Goal: Task Accomplishment & Management: Use online tool/utility

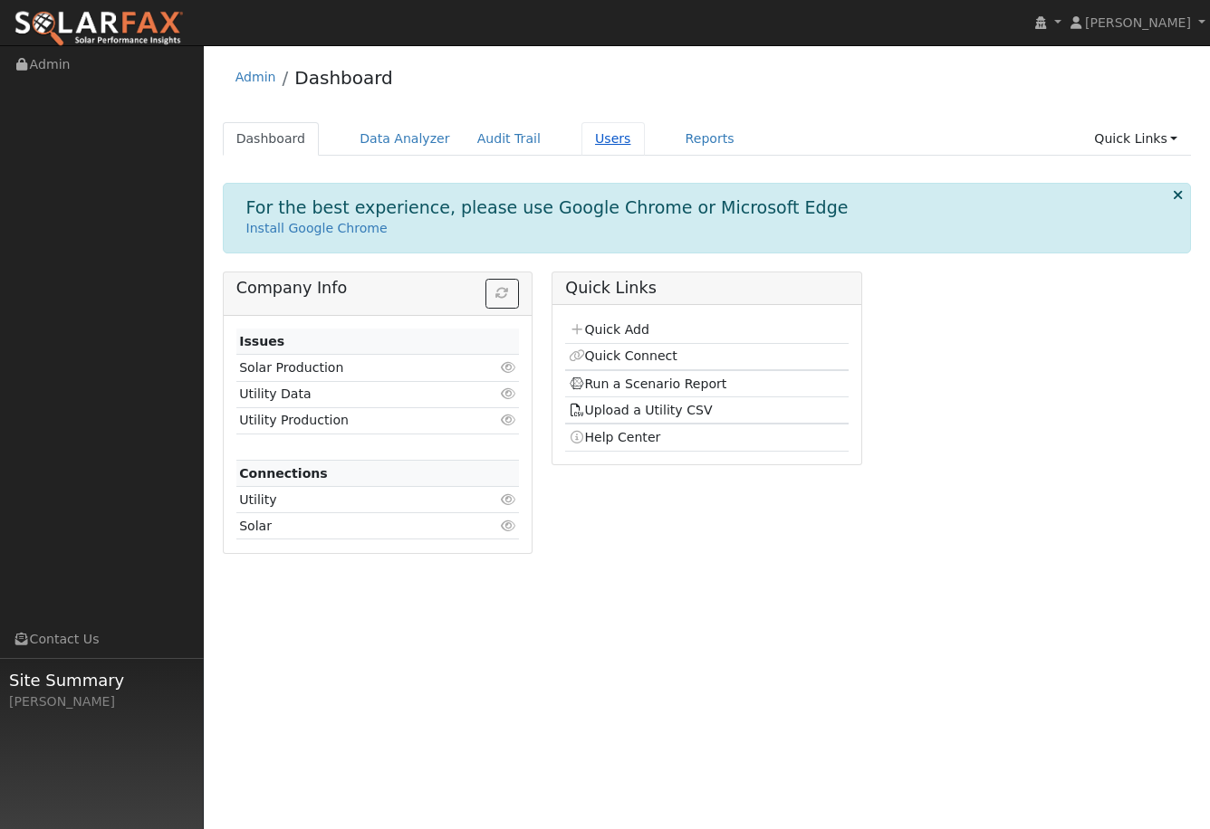
click at [602, 151] on link "Users" at bounding box center [612, 138] width 63 height 33
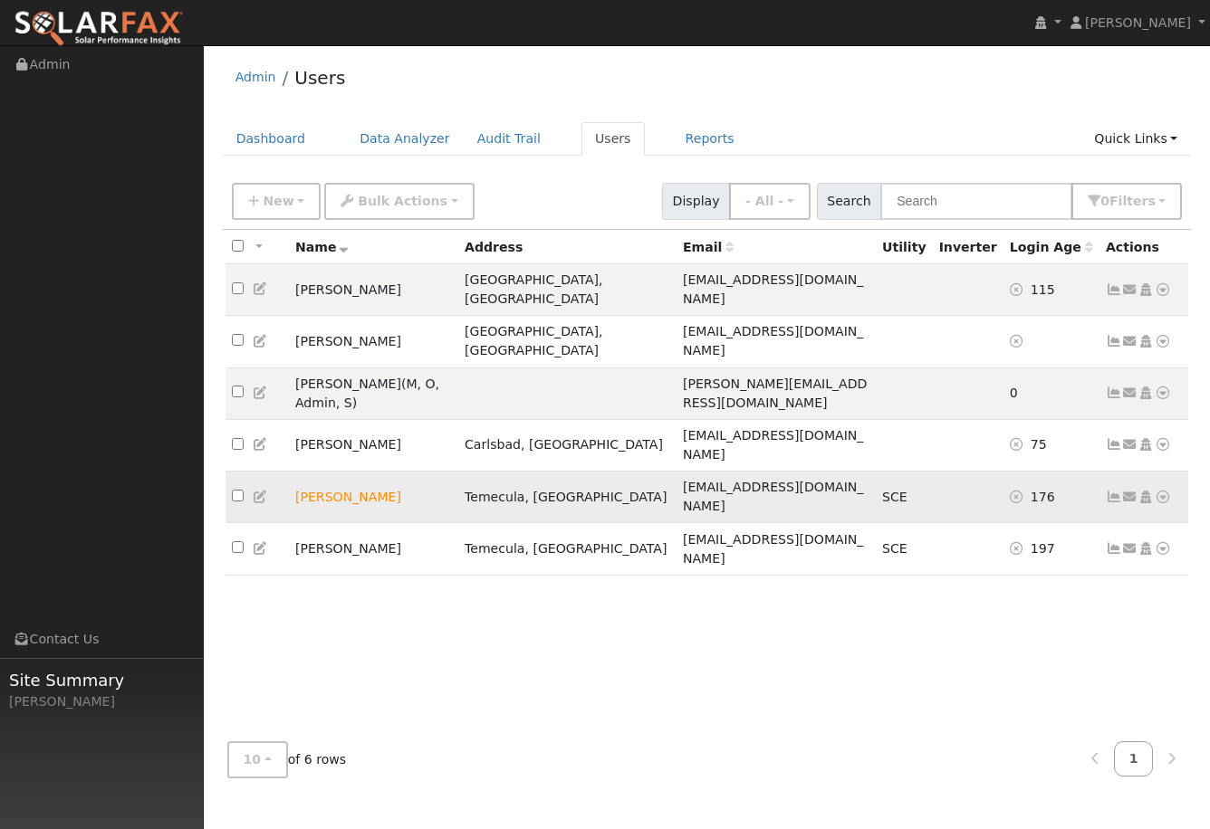
click at [1114, 491] on icon at bounding box center [1113, 497] width 16 height 13
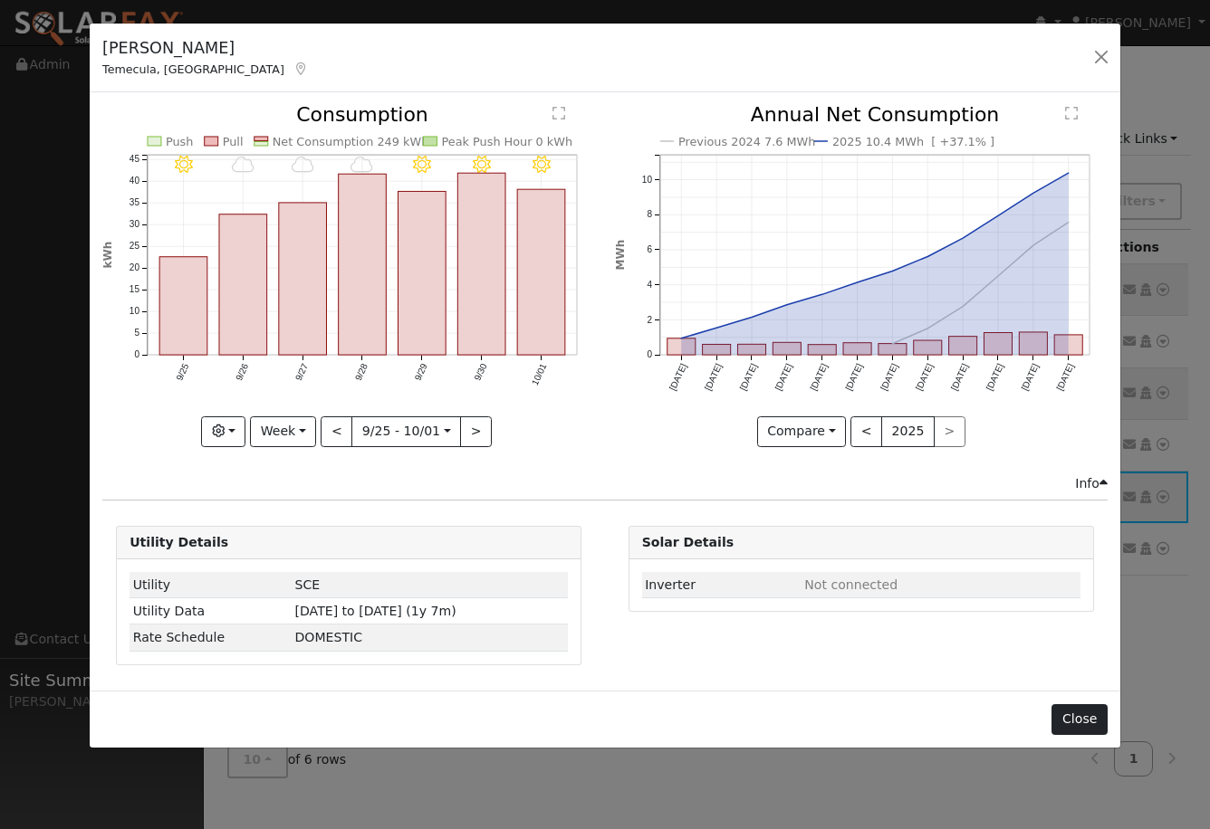
click at [1093, 717] on button "Close" at bounding box center [1078, 719] width 55 height 31
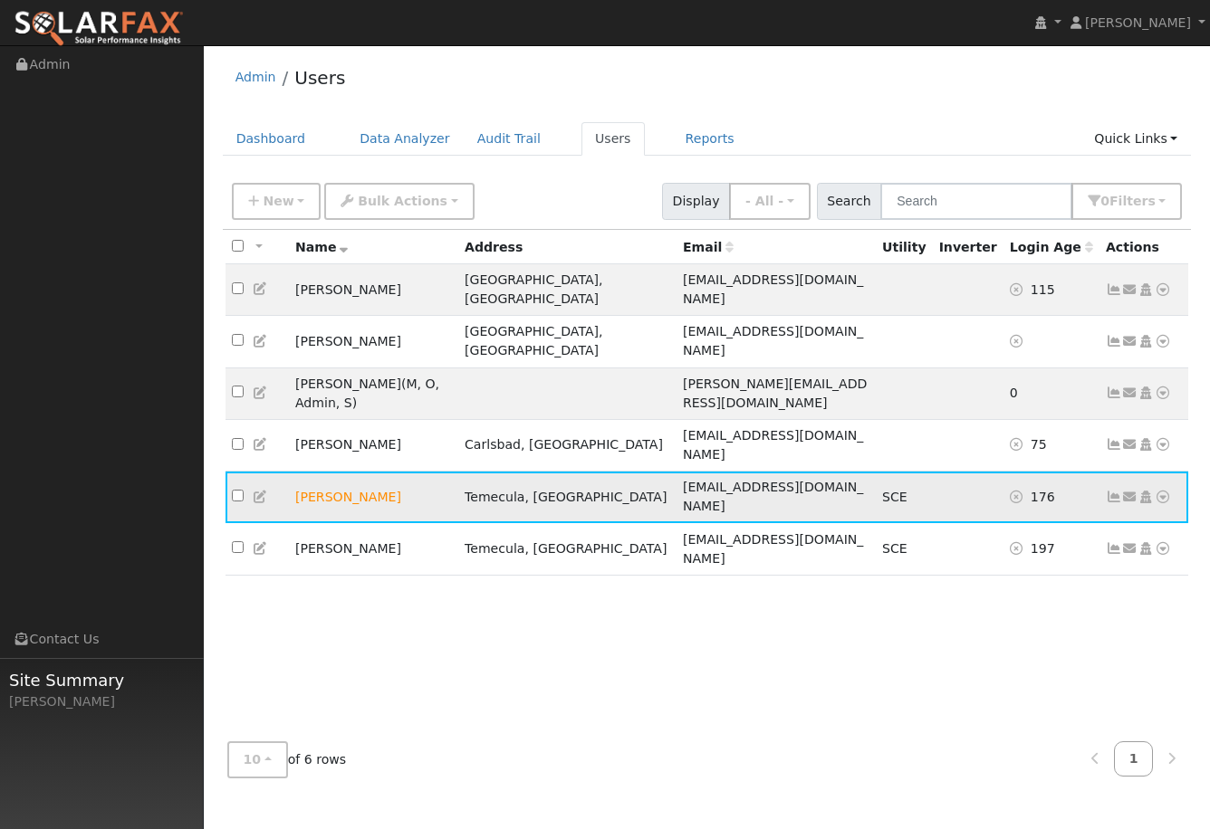
click at [1160, 491] on icon at bounding box center [1162, 497] width 16 height 13
click at [897, 559] on div "All None All on page None on page Name Address Email Utility Inverter Login Age…" at bounding box center [707, 479] width 969 height 498
click at [1169, 491] on icon at bounding box center [1162, 497] width 16 height 13
click at [1110, 516] on link "Data Analyzer" at bounding box center [1102, 528] width 131 height 25
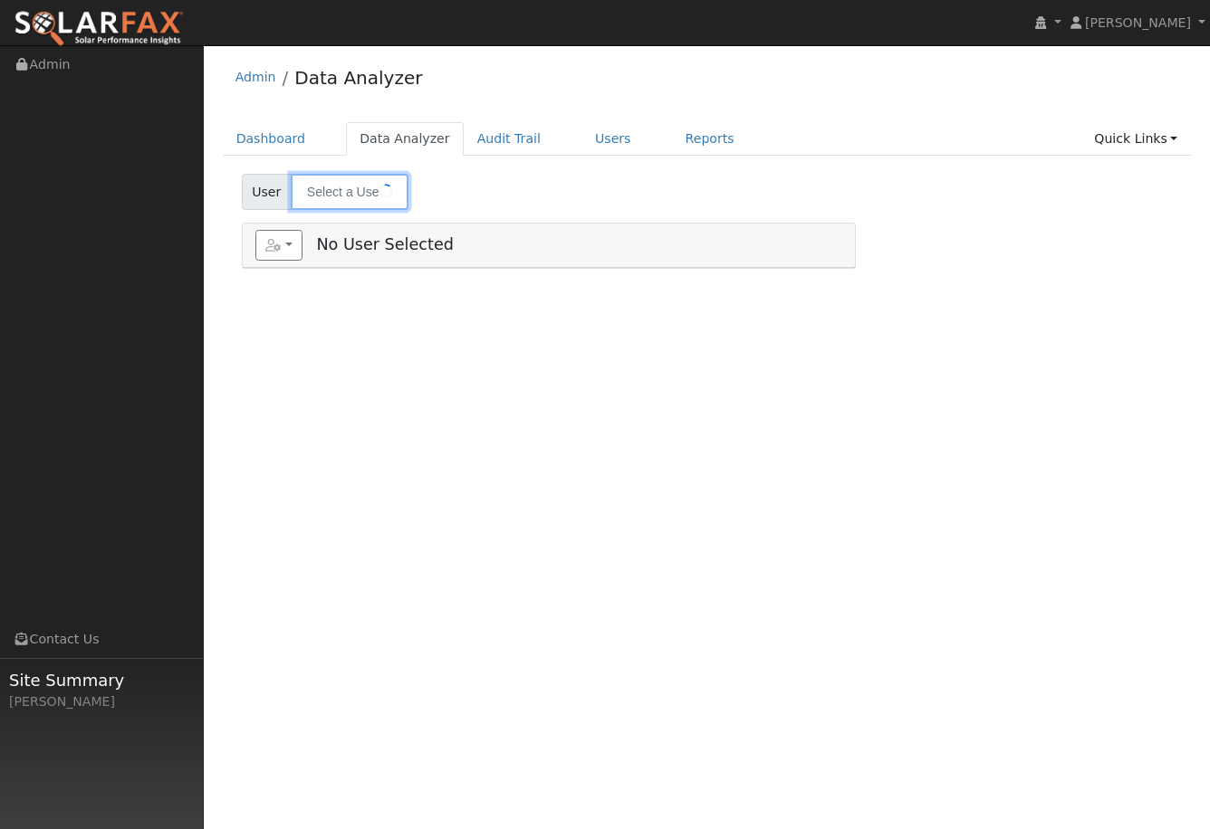
type input "[PERSON_NAME]"
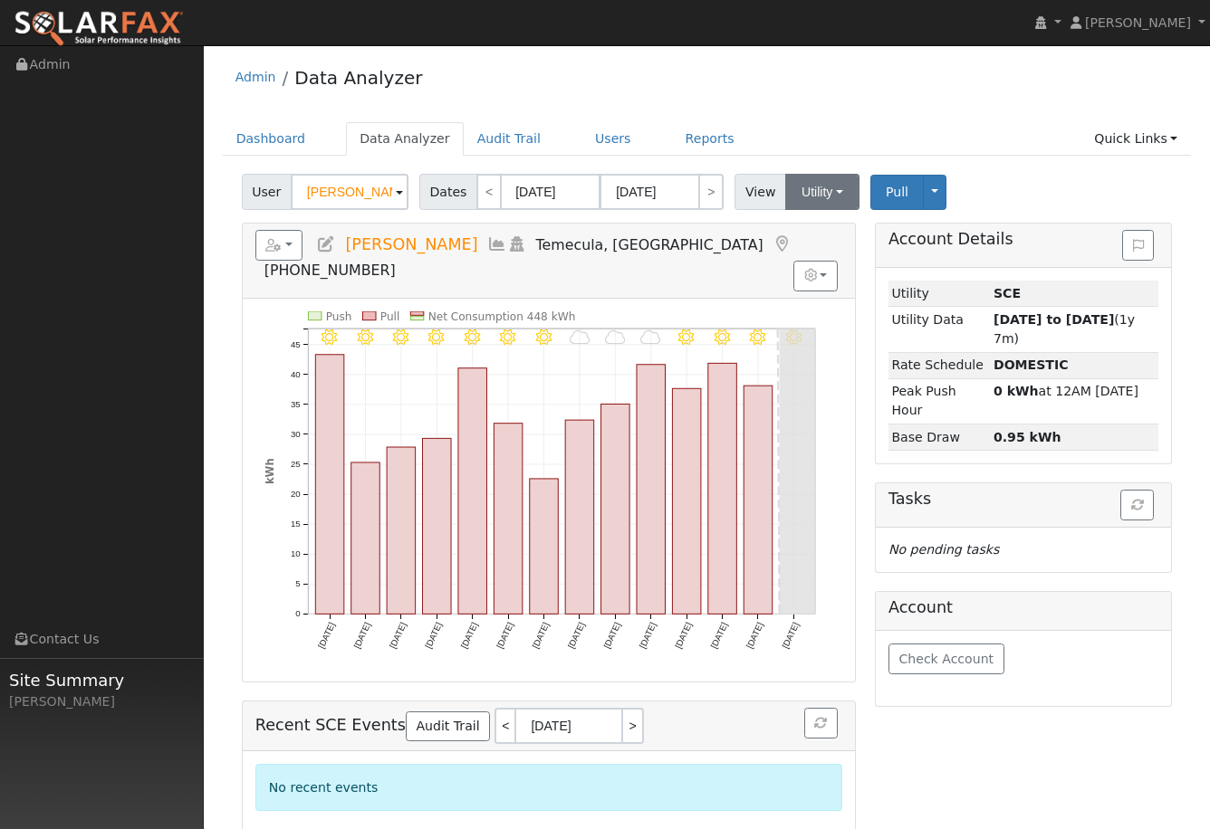
click at [828, 200] on button "Utility" at bounding box center [822, 192] width 74 height 36
click at [1035, 206] on div "User [PERSON_NAME] Account Default Account Default Account [STREET_ADDRESS] Pri…" at bounding box center [706, 188] width 937 height 43
click at [1149, 129] on link "Quick Links" at bounding box center [1135, 138] width 110 height 33
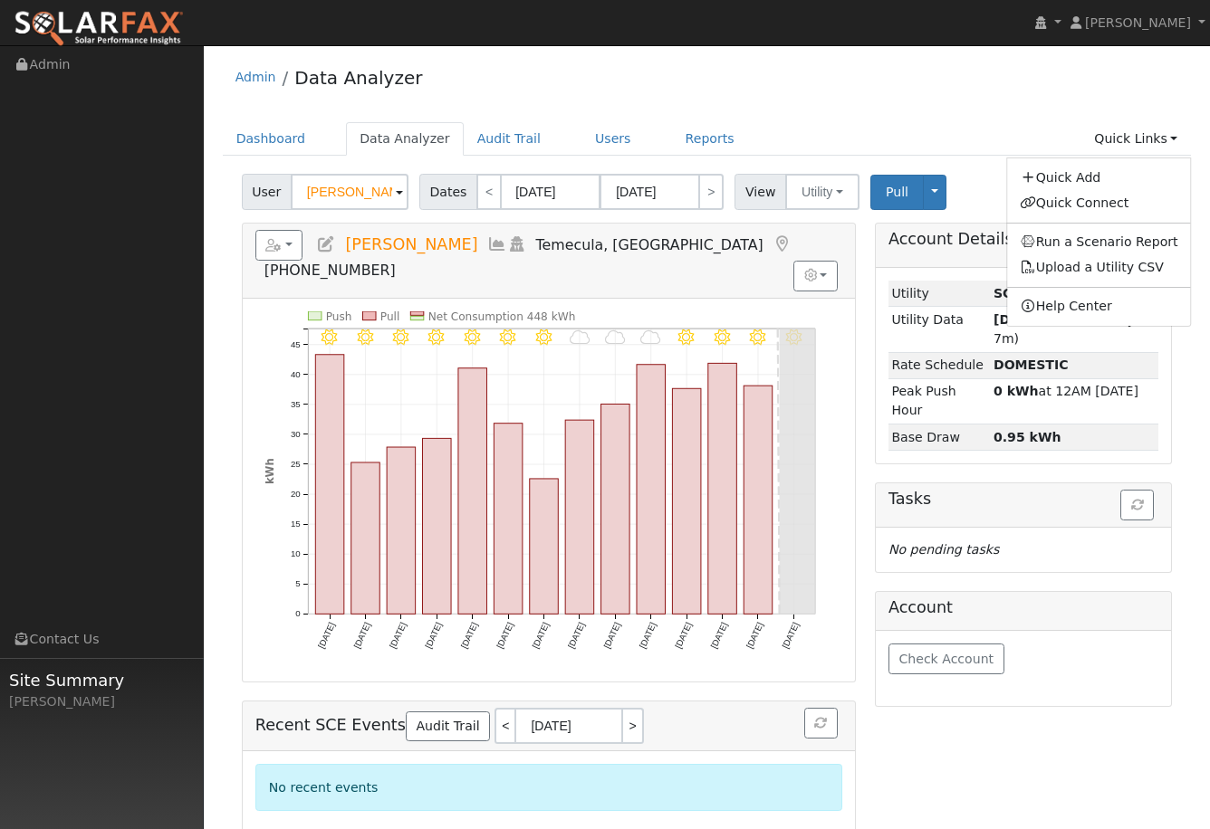
click at [980, 117] on div "Admin Data Analyzer Dashboard Data Analyzer Audit Trail Users Reports Quick Lin…" at bounding box center [707, 445] width 988 height 783
click at [923, 193] on button "Toggle Dropdown" at bounding box center [935, 192] width 24 height 35
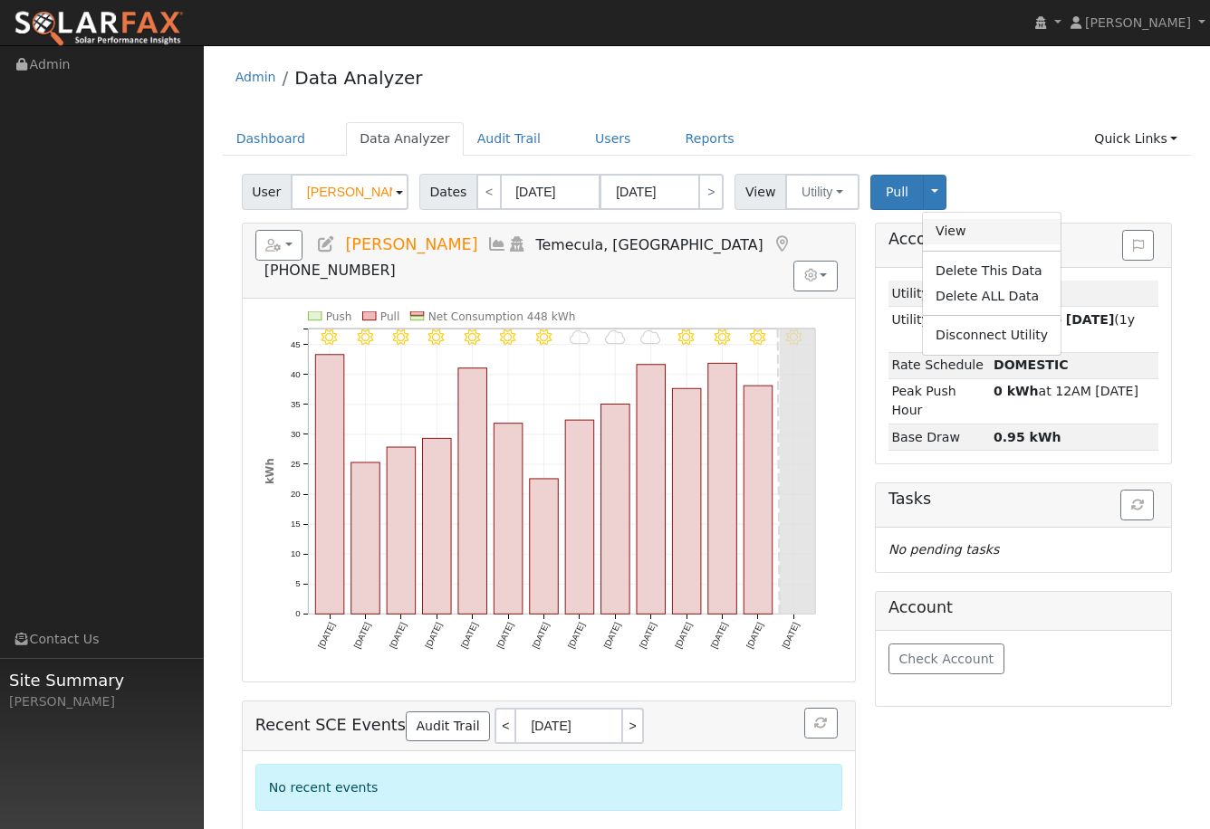
click at [943, 237] on link "View" at bounding box center [992, 231] width 138 height 25
click at [817, 261] on button "button" at bounding box center [815, 276] width 44 height 31
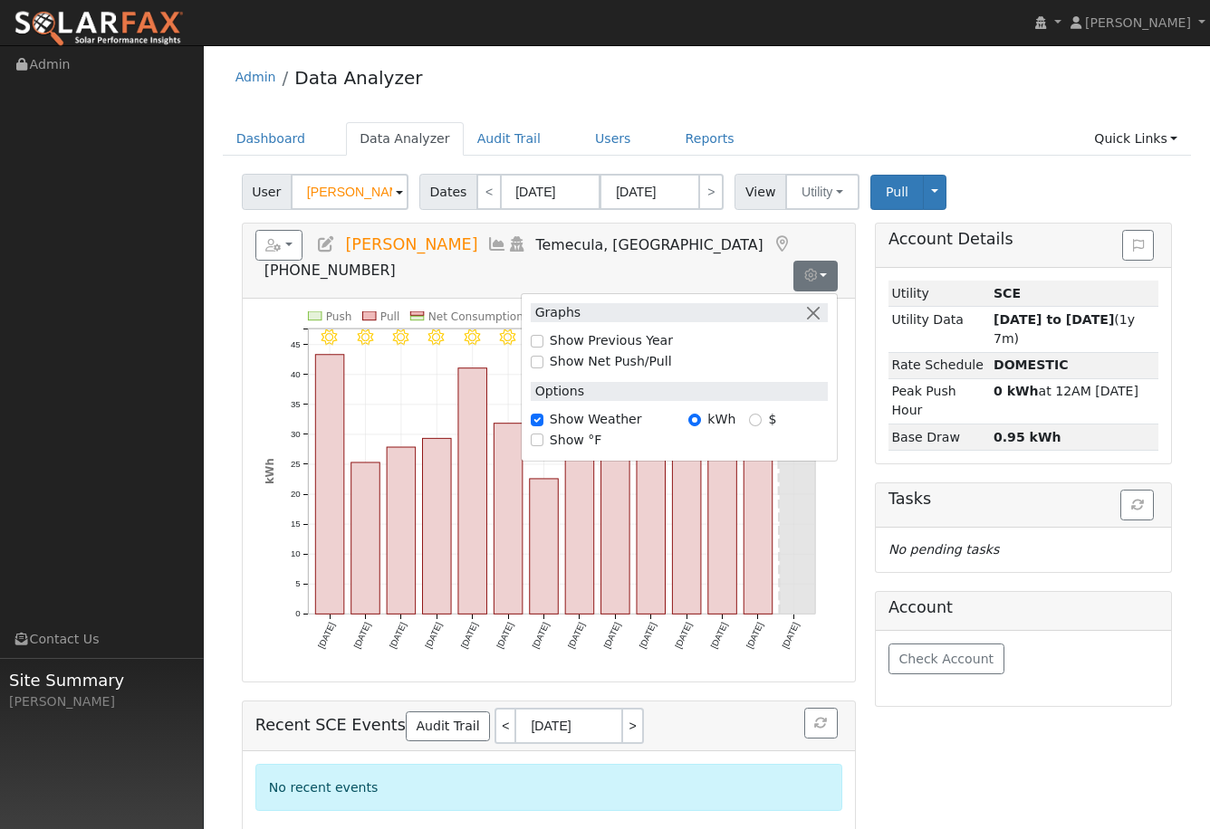
click at [817, 261] on button "button" at bounding box center [815, 276] width 44 height 31
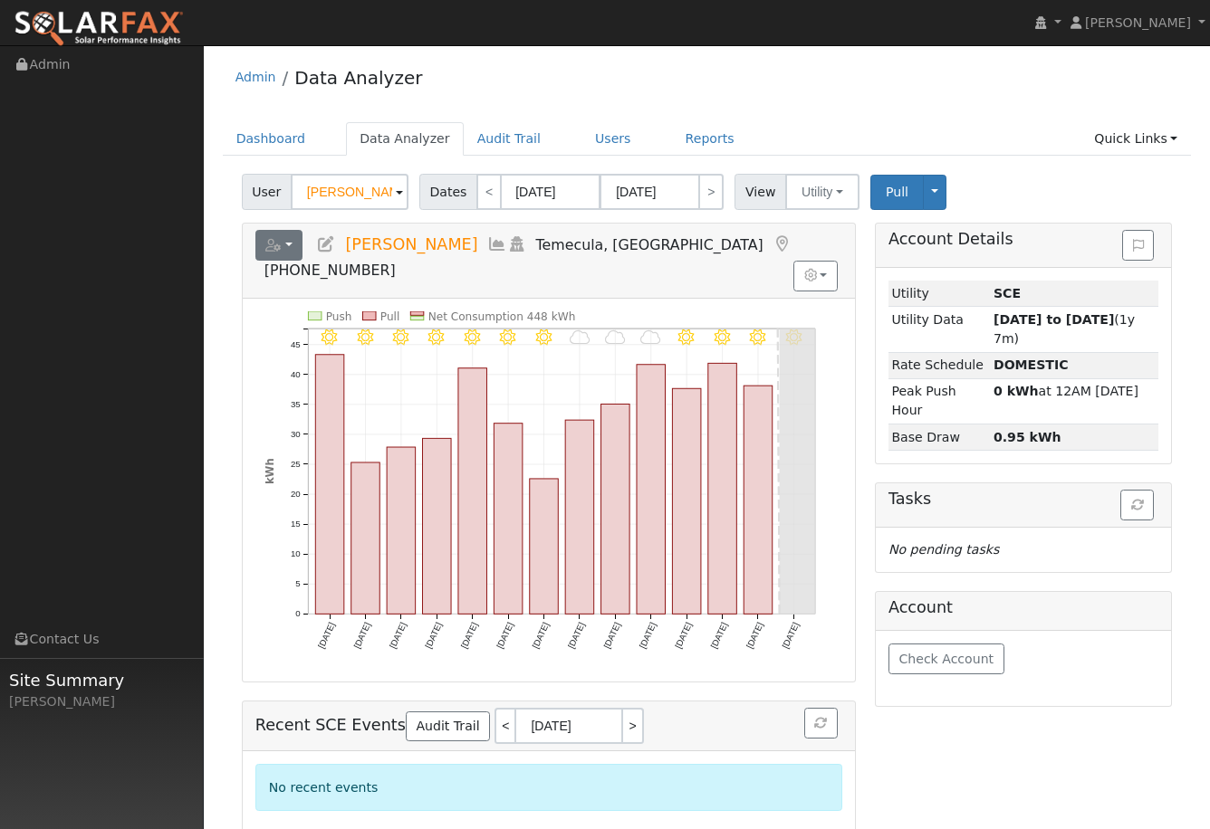
click at [297, 258] on button "button" at bounding box center [279, 245] width 48 height 31
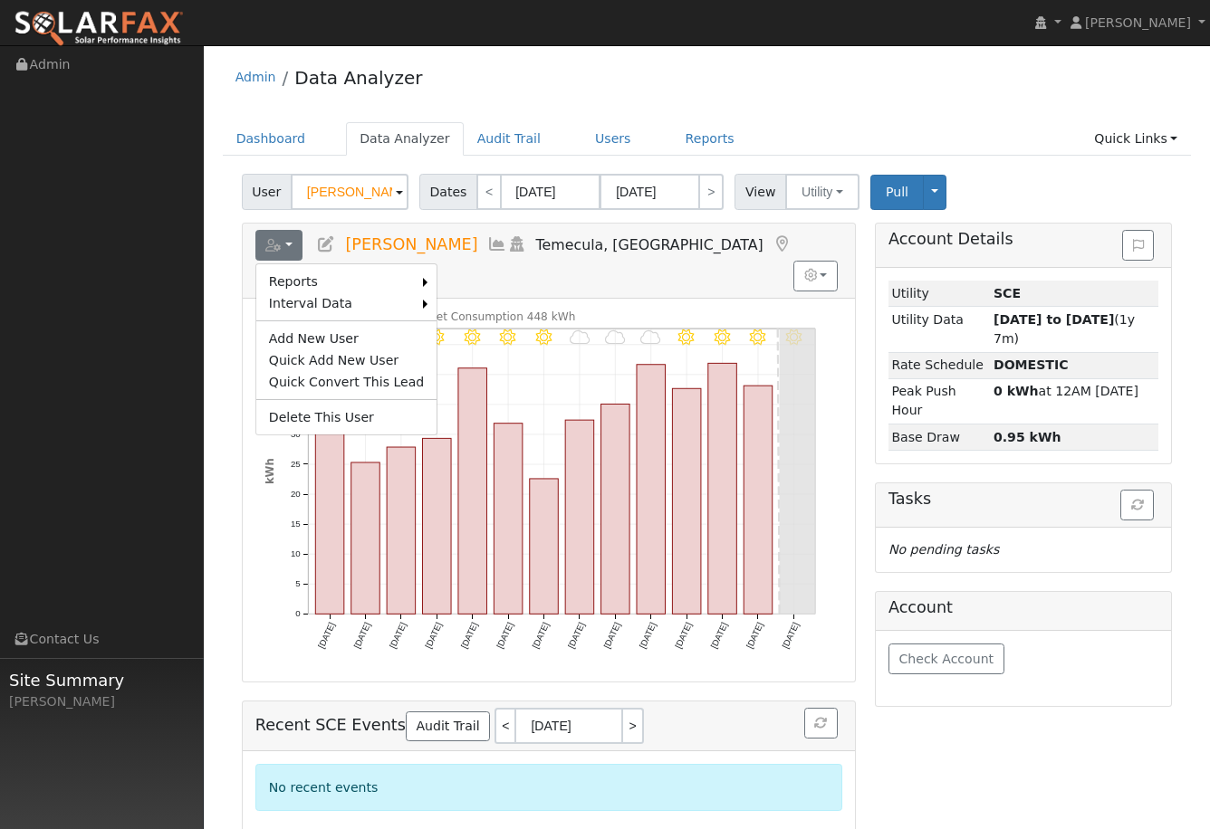
click at [1018, 159] on div "Dashboard Data Analyzer Audit Trail Users Reports Quick Links Quick Add Quick C…" at bounding box center [707, 148] width 969 height 52
